Goal: Find specific page/section: Find specific page/section

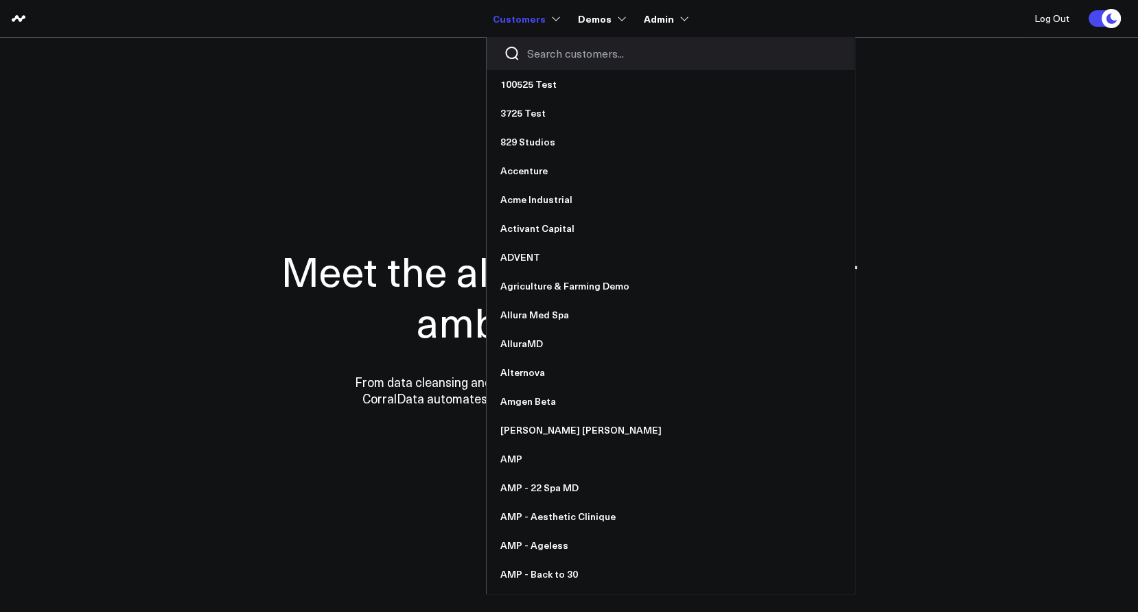
click at [548, 51] on input "Search customers input" at bounding box center [682, 53] width 310 height 15
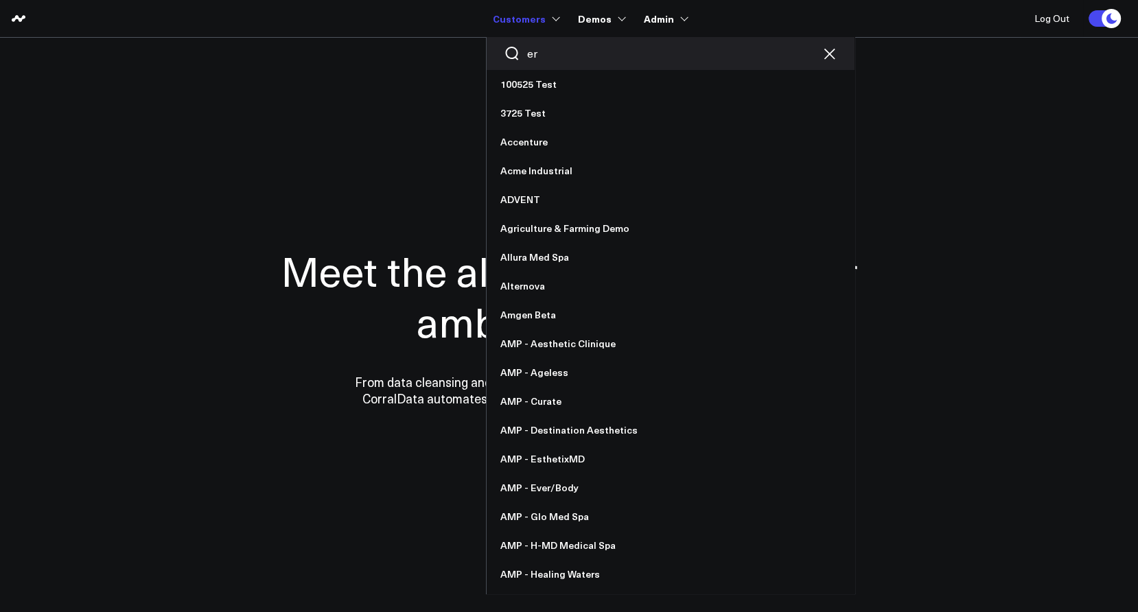
type input "erk"
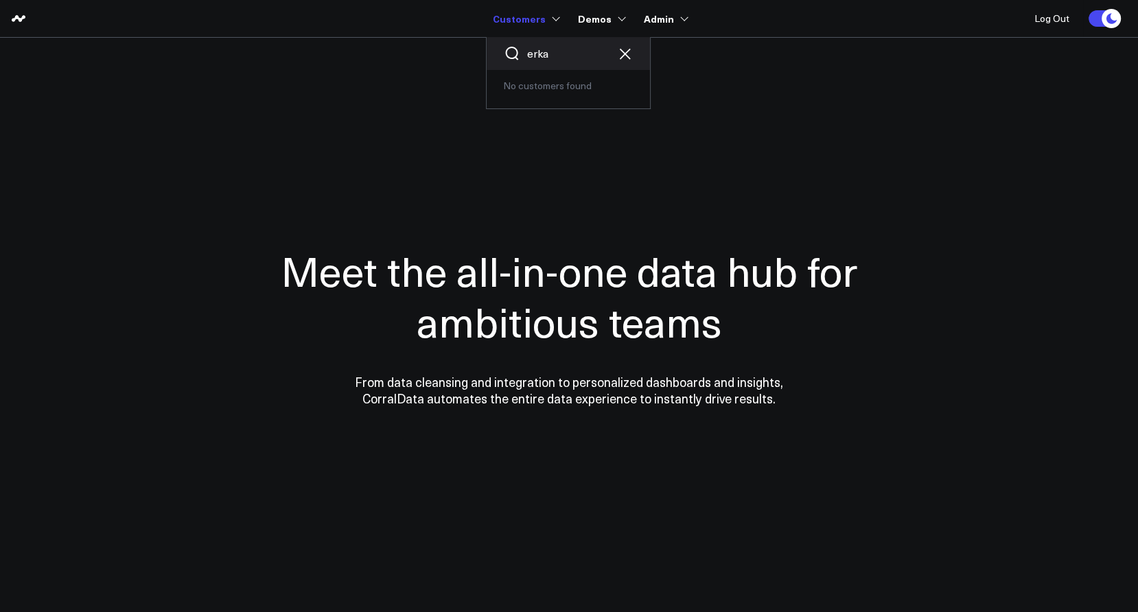
click at [561, 47] on input "erka" at bounding box center [568, 53] width 82 height 15
click at [561, 47] on input "erk" at bounding box center [568, 53] width 82 height 15
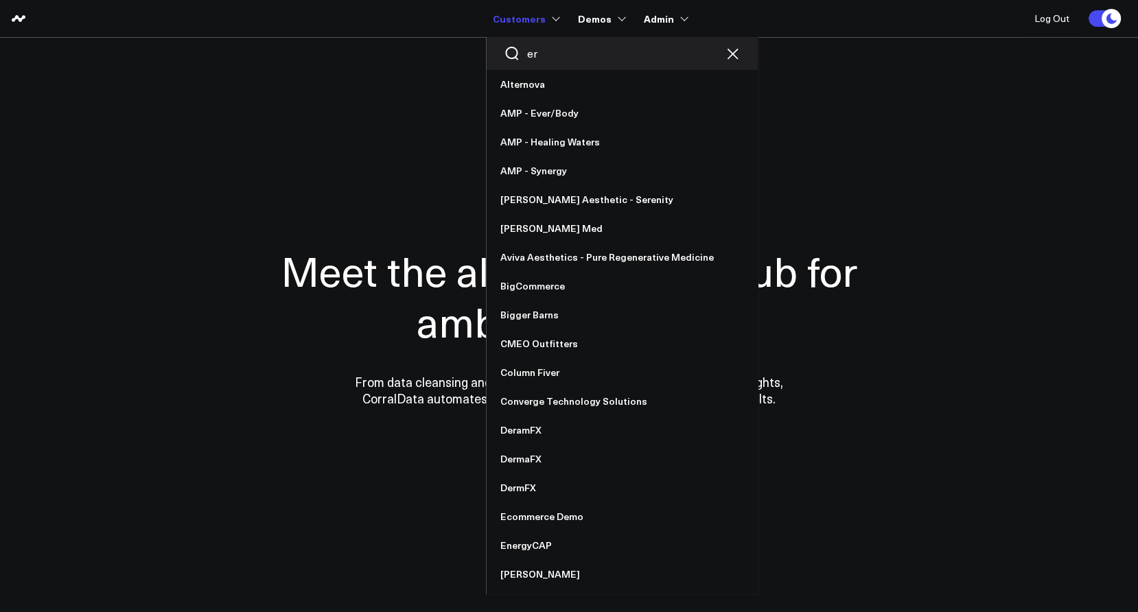
type input "e"
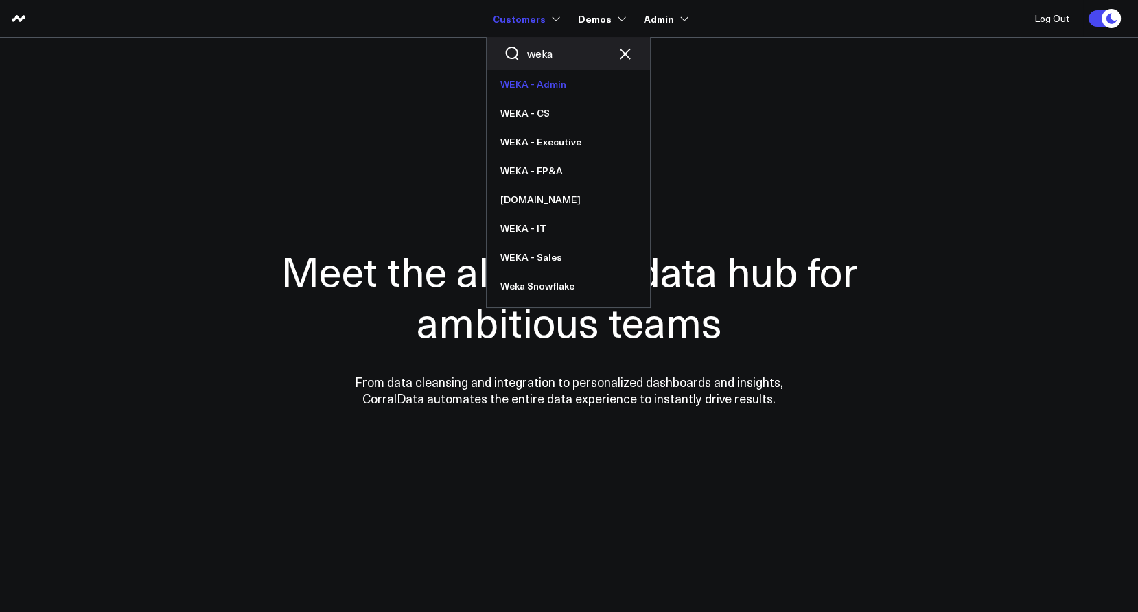
type input "weka"
click at [561, 91] on link "WEKA - Admin" at bounding box center [568, 84] width 163 height 29
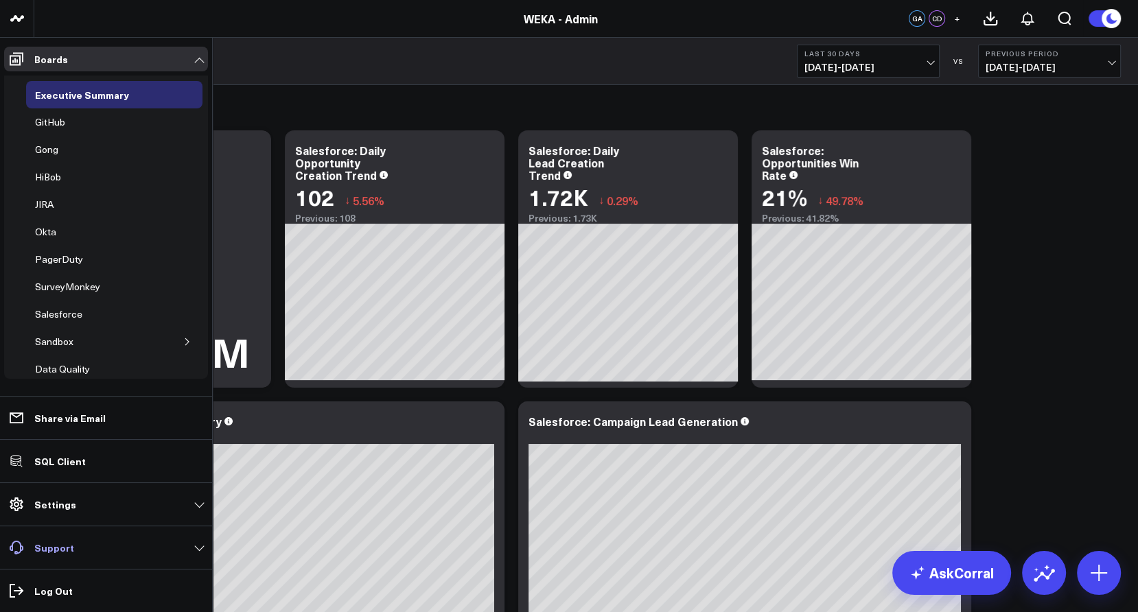
click at [52, 544] on p "Support" at bounding box center [54, 547] width 40 height 11
